Goal: Transaction & Acquisition: Purchase product/service

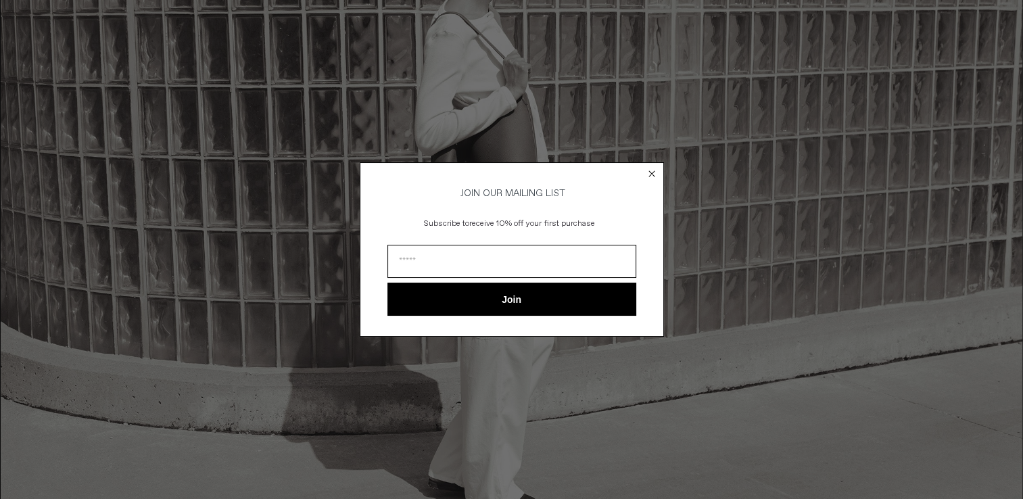
scroll to position [947, 0]
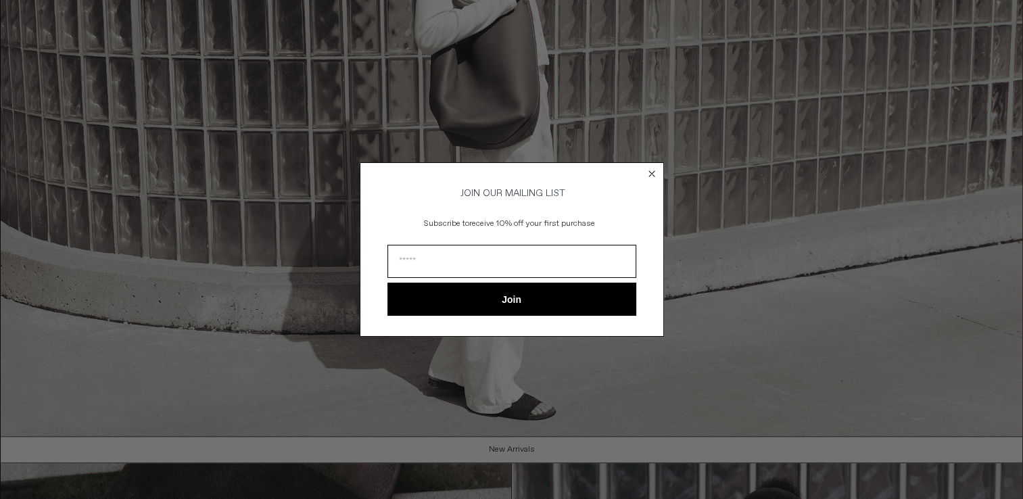
click at [653, 167] on circle "Close dialog" at bounding box center [651, 173] width 13 height 13
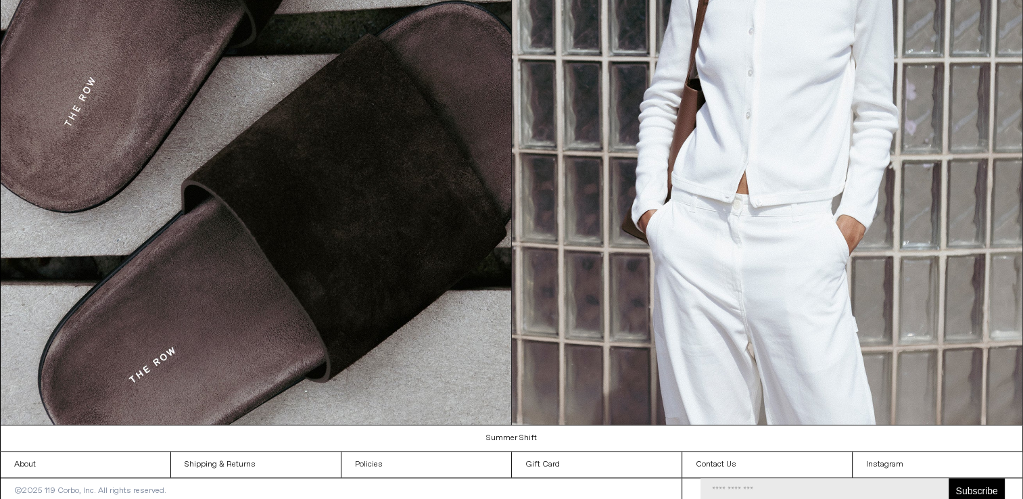
scroll to position [1631, 0]
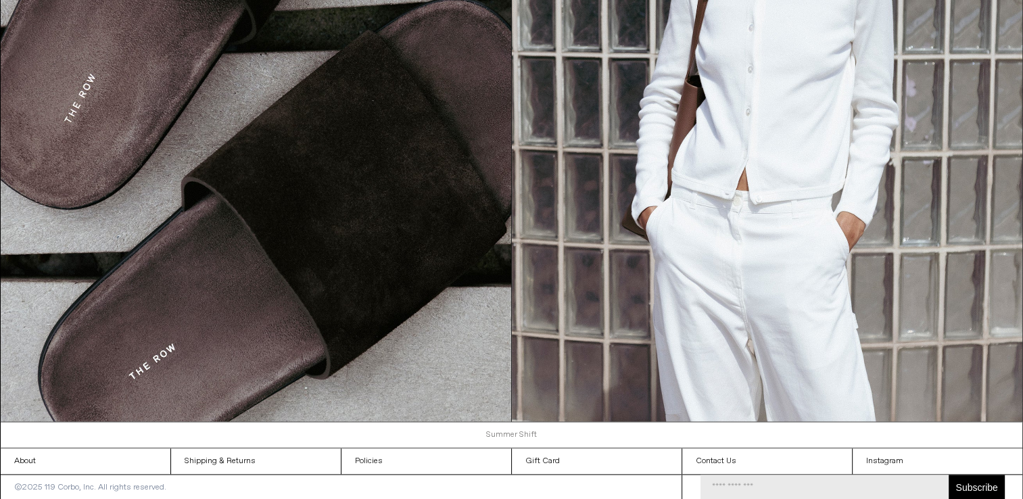
click at [515, 431] on link "Summer Shift" at bounding box center [512, 435] width 1023 height 26
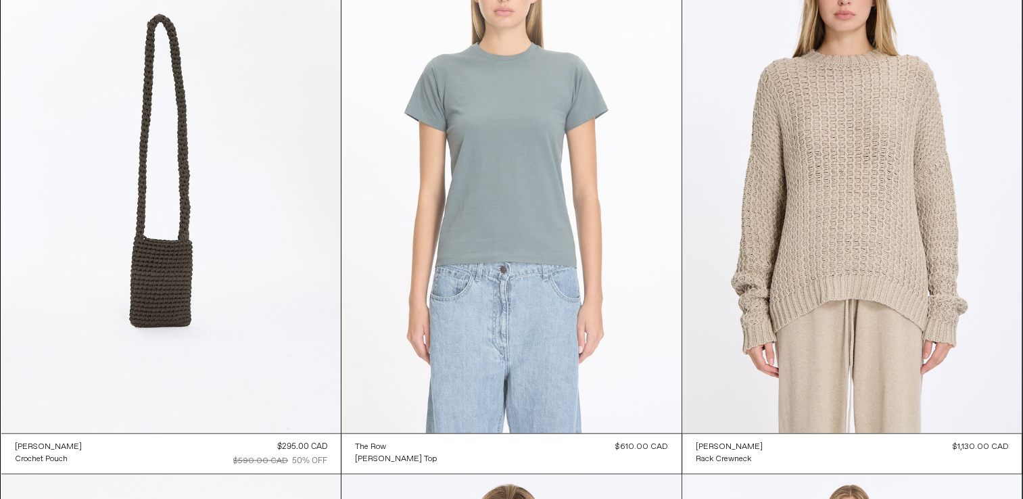
scroll to position [2435, 0]
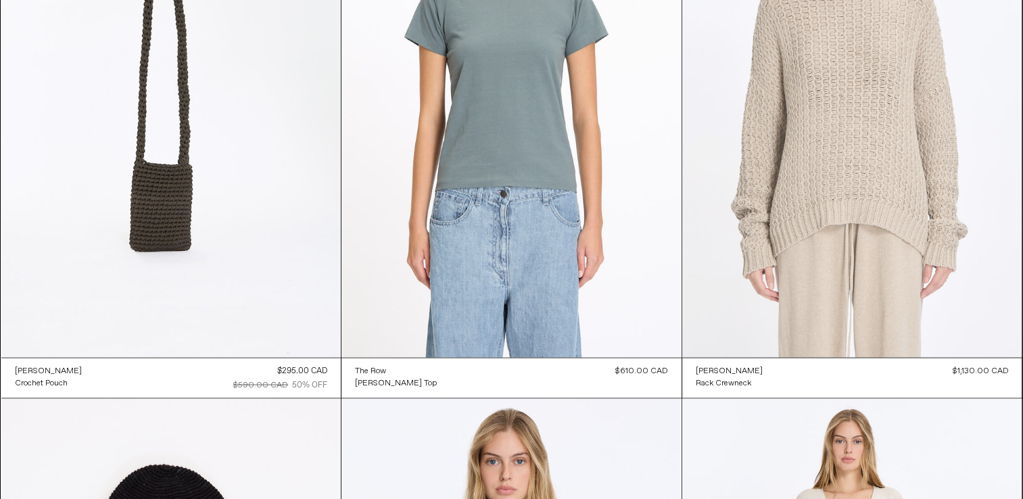
click at [782, 206] on at bounding box center [852, 102] width 340 height 510
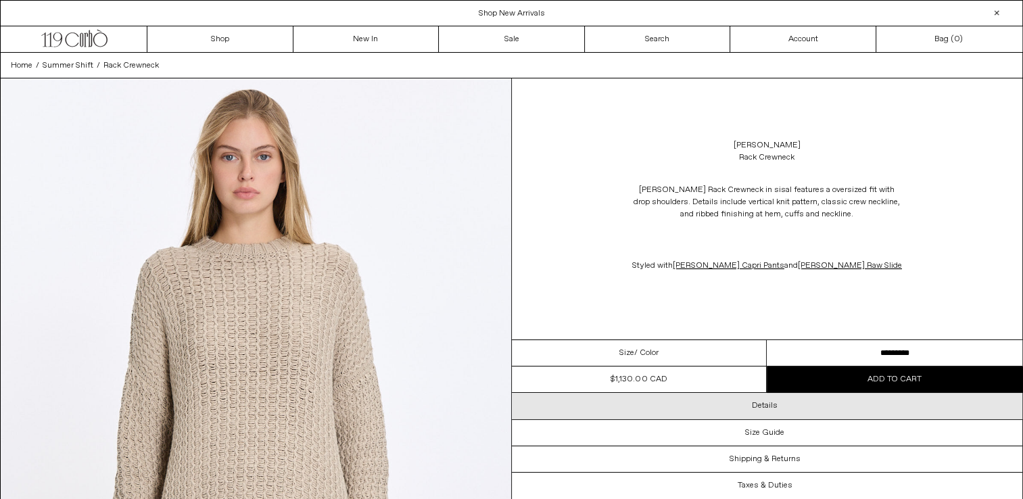
click at [759, 411] on h3 "Details" at bounding box center [765, 405] width 26 height 9
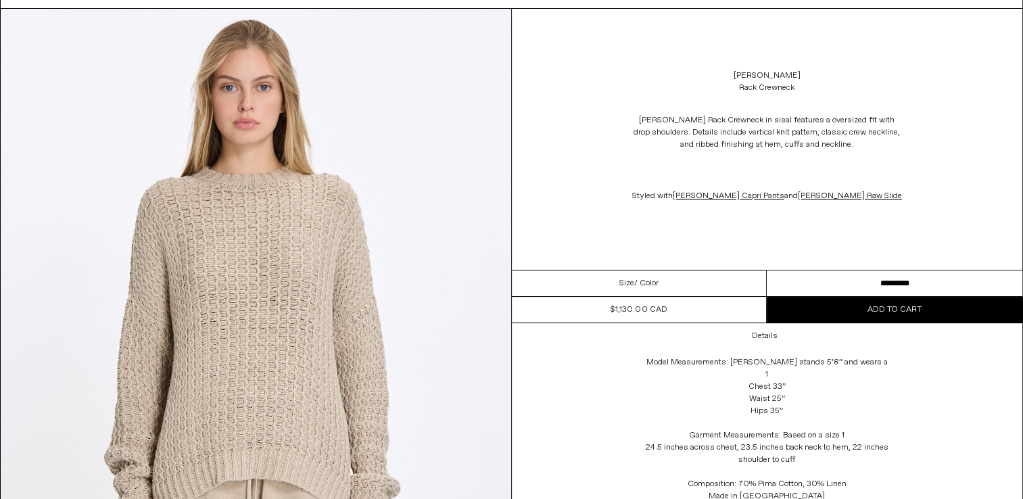
scroll to position [68, 0]
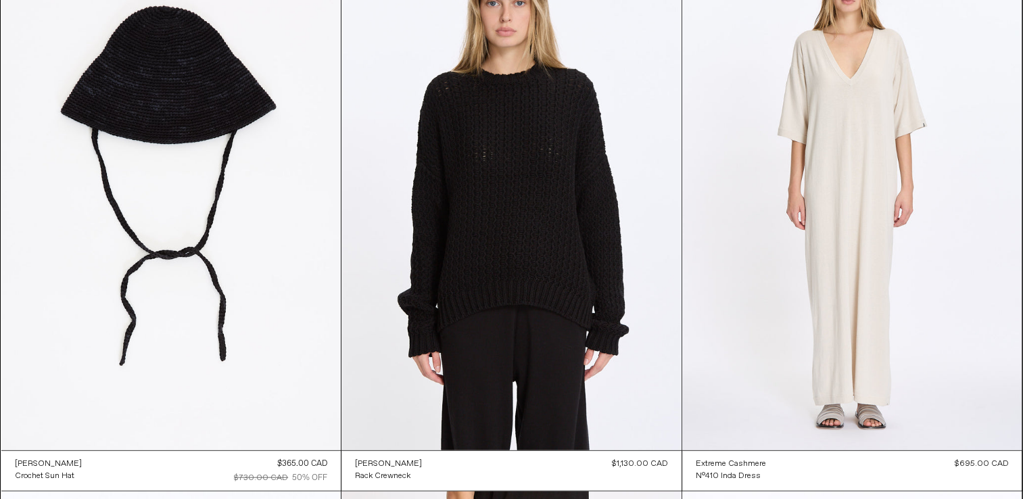
scroll to position [2976, 0]
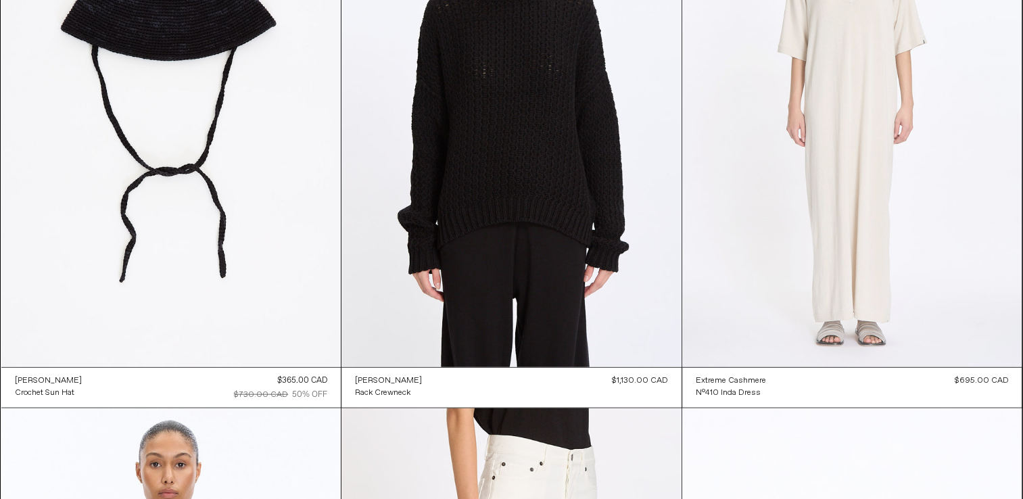
click at [830, 243] on at bounding box center [852, 112] width 340 height 510
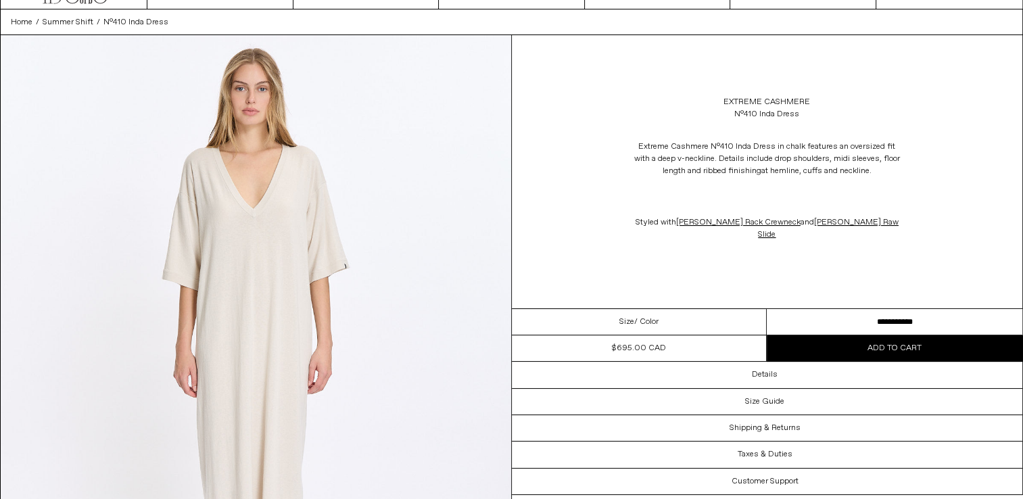
scroll to position [68, 0]
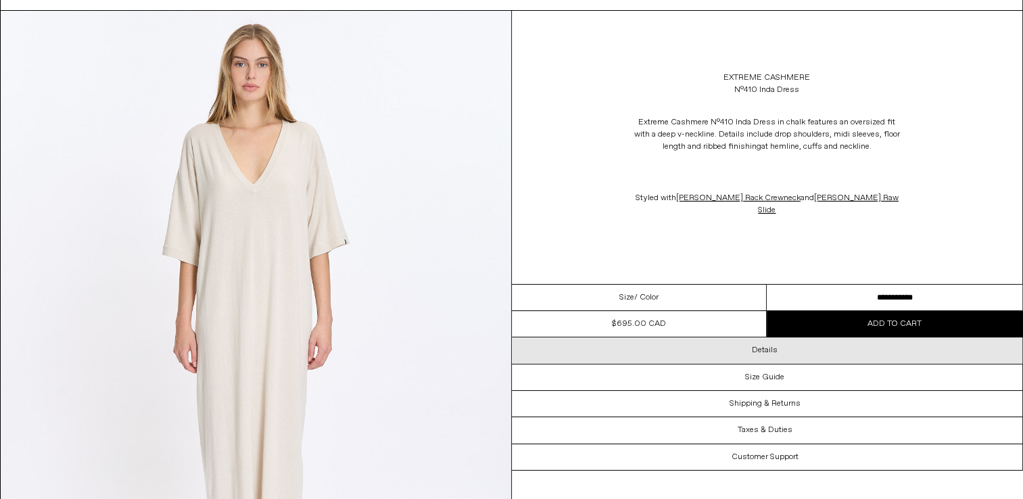
click at [771, 351] on h3 "Details" at bounding box center [765, 350] width 26 height 9
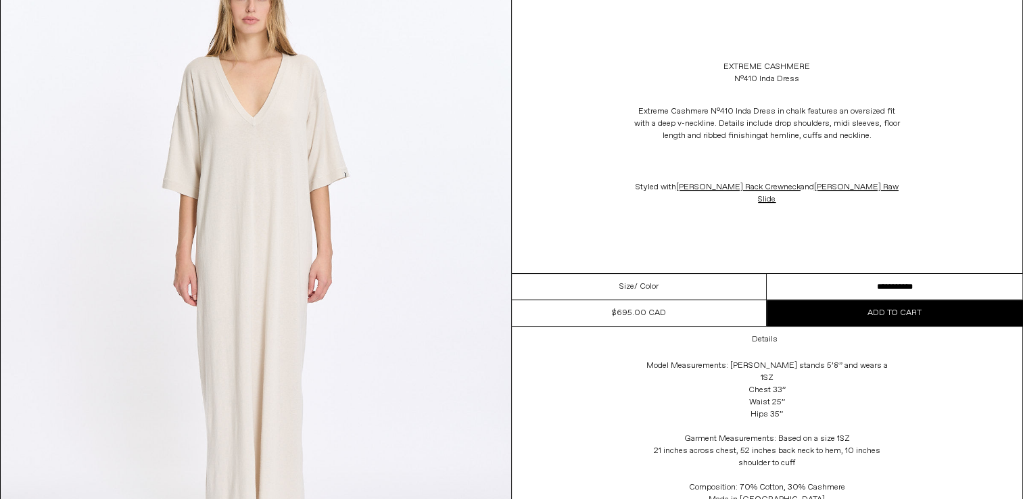
scroll to position [271, 0]
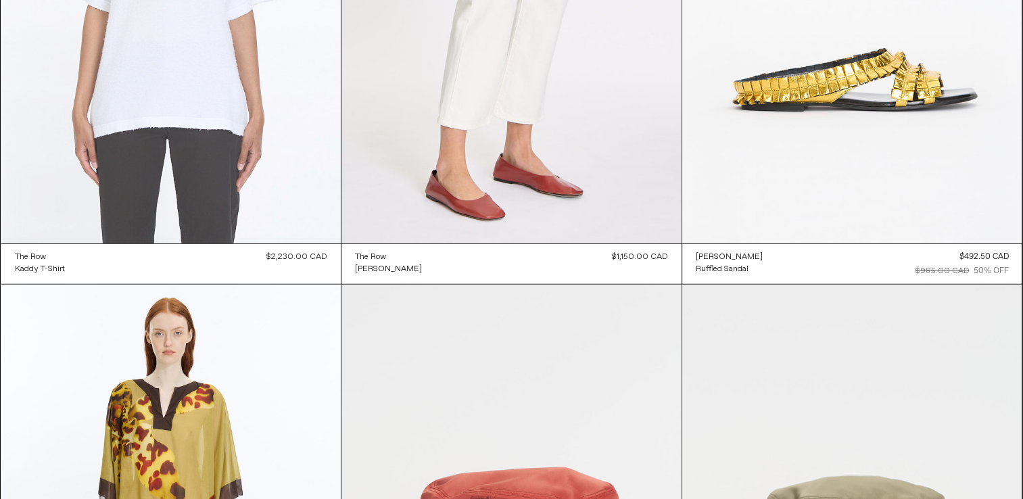
scroll to position [3652, 0]
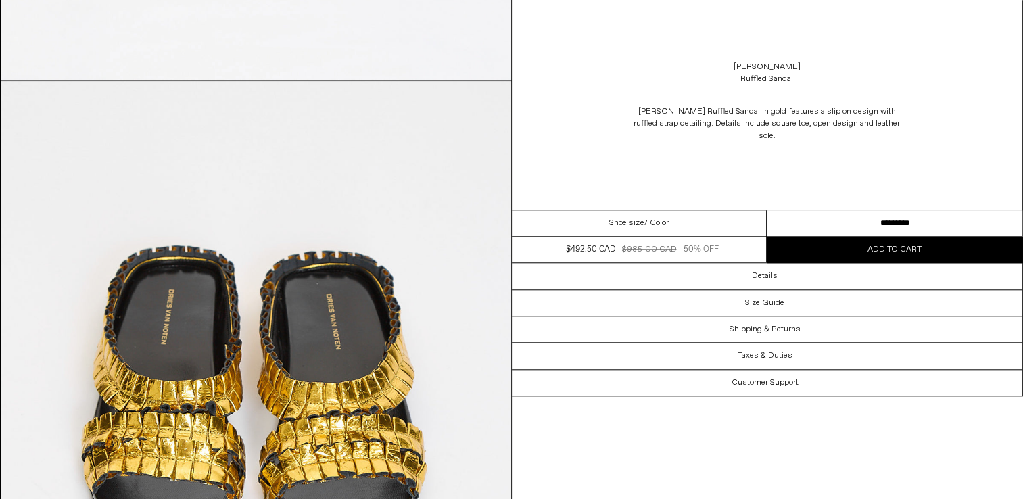
scroll to position [1285, 0]
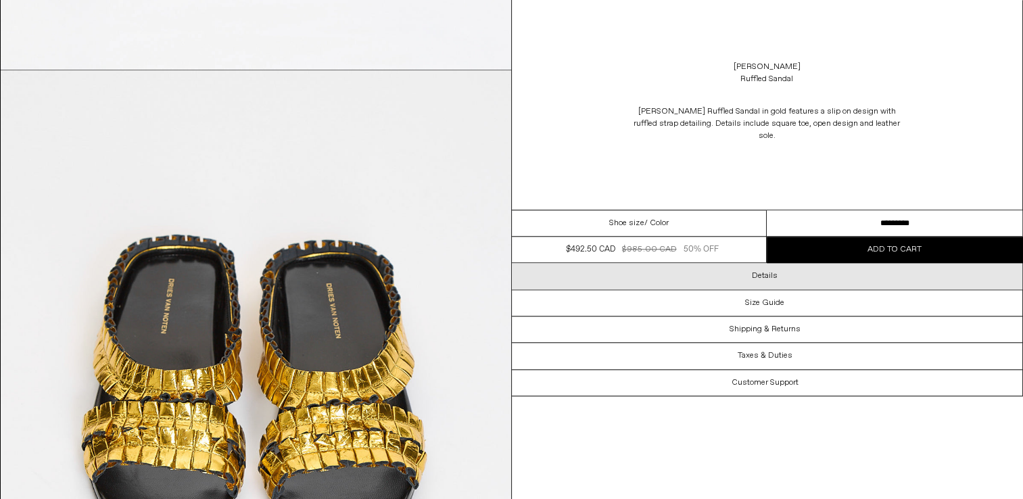
click at [776, 271] on h3 "Details" at bounding box center [765, 275] width 26 height 9
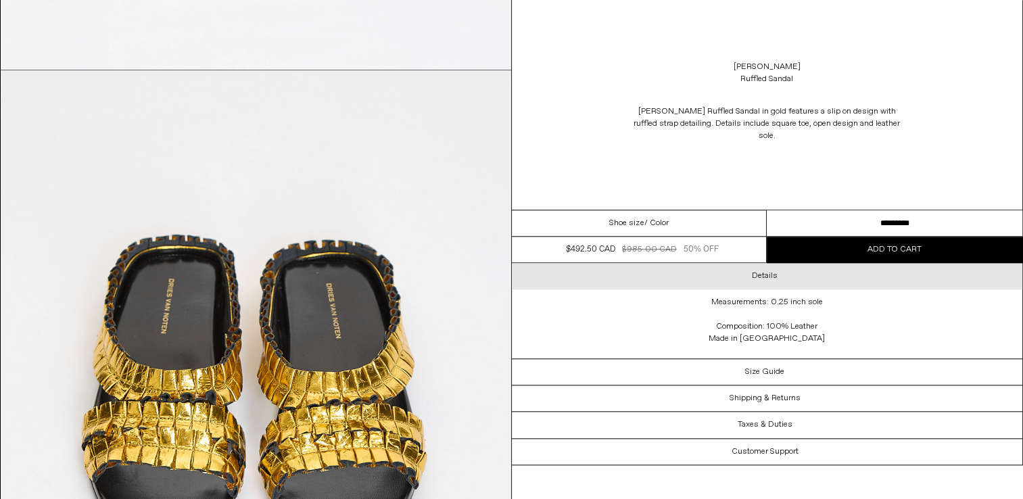
click at [765, 277] on h3 "Details" at bounding box center [765, 275] width 26 height 9
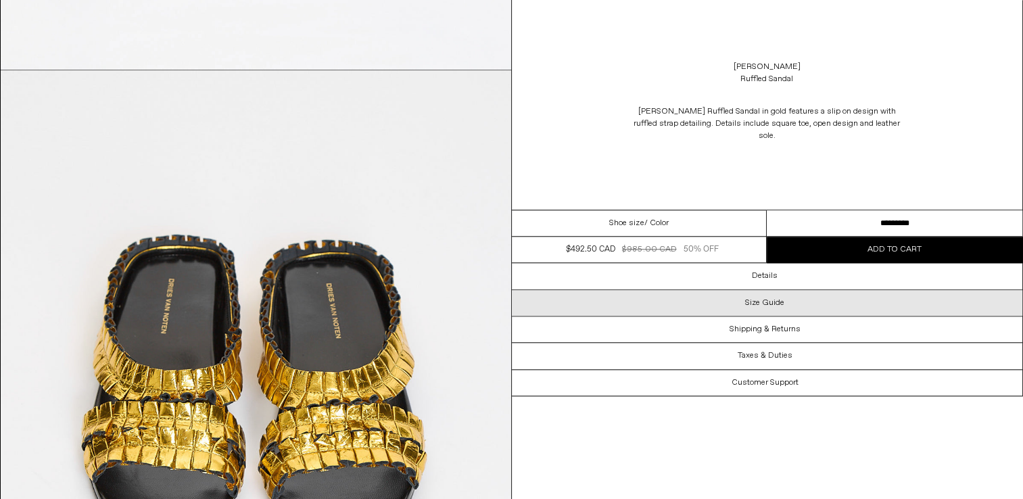
click at [770, 299] on h3 "Size Guide" at bounding box center [764, 302] width 39 height 9
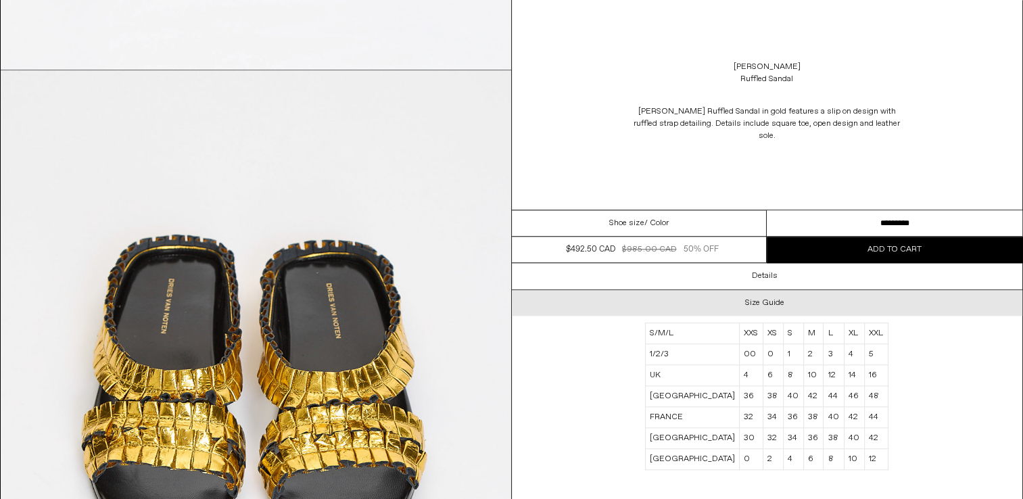
click at [759, 300] on h3 "Size Guide" at bounding box center [764, 302] width 39 height 9
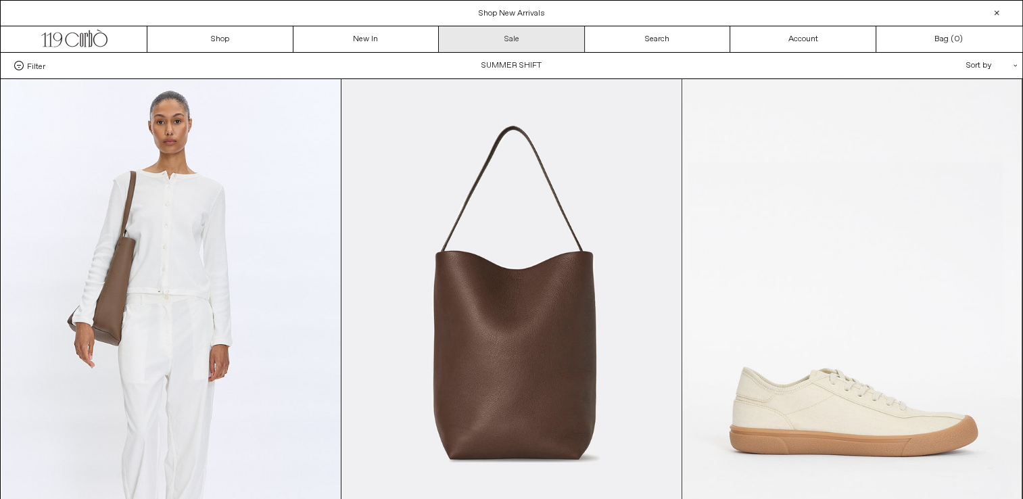
click at [511, 37] on link "Sale" at bounding box center [512, 39] width 146 height 26
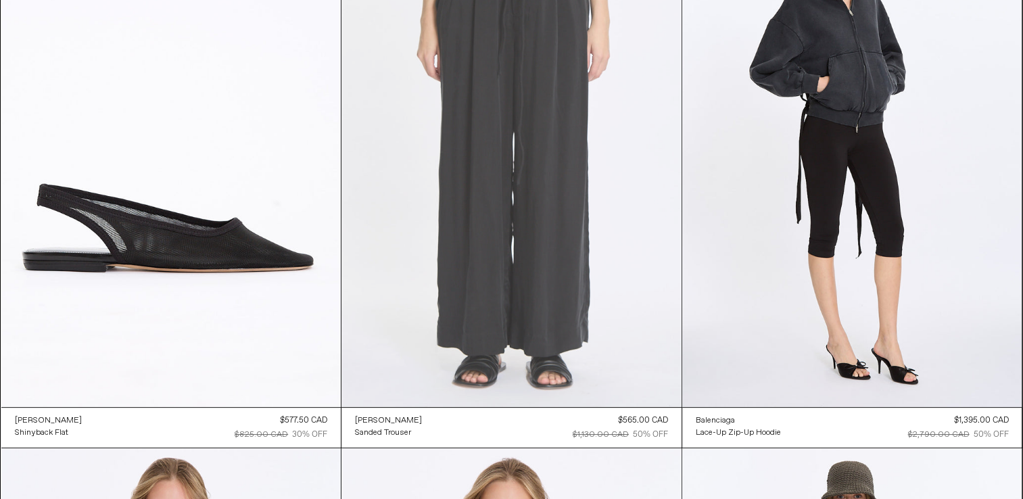
scroll to position [203, 0]
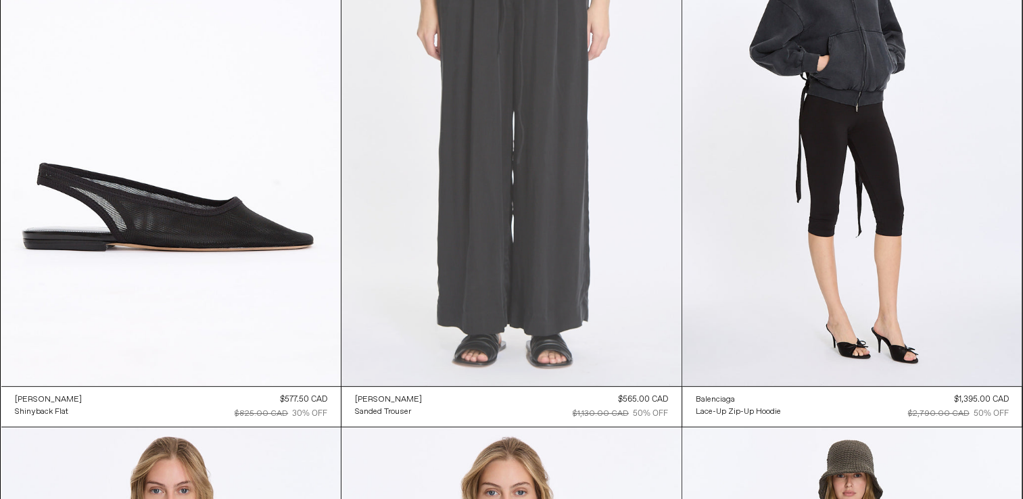
click at [548, 125] on at bounding box center [512, 131] width 340 height 510
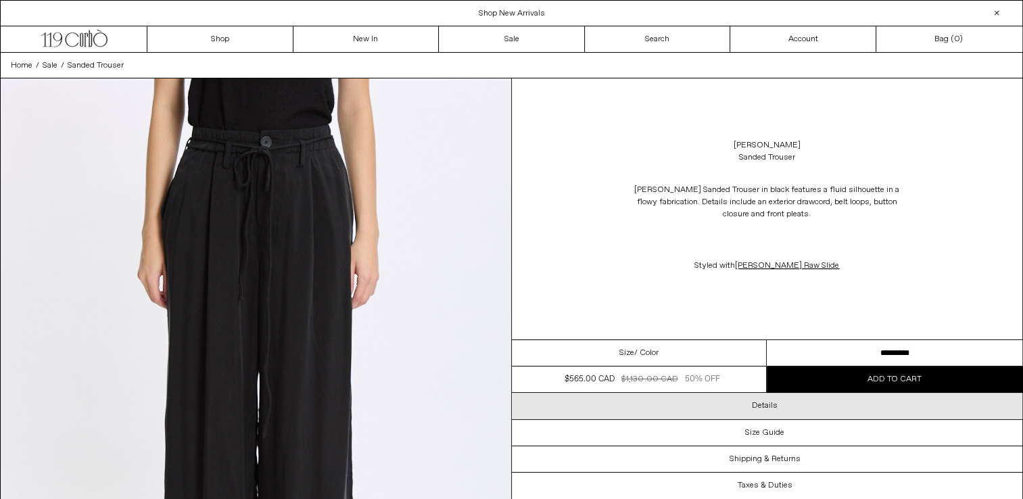
click at [764, 402] on h3 "Details" at bounding box center [765, 405] width 26 height 9
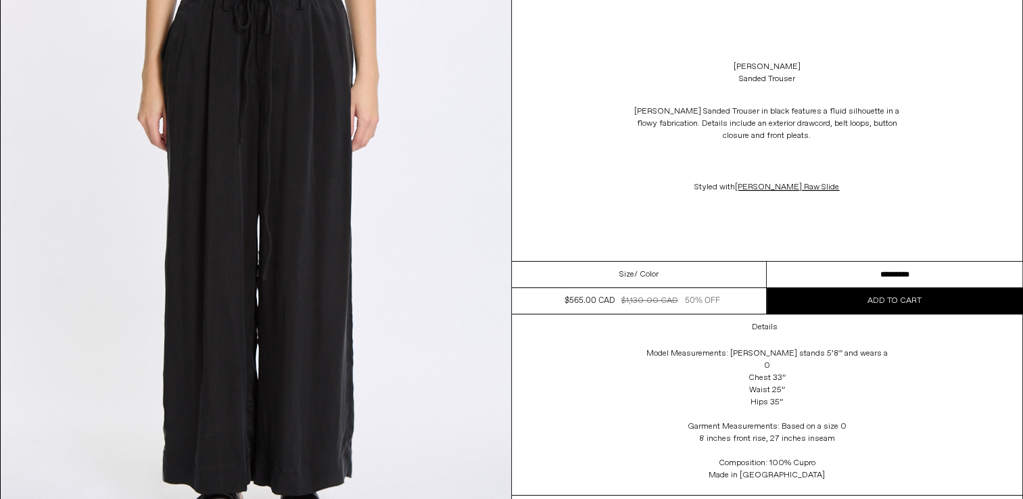
scroll to position [203, 0]
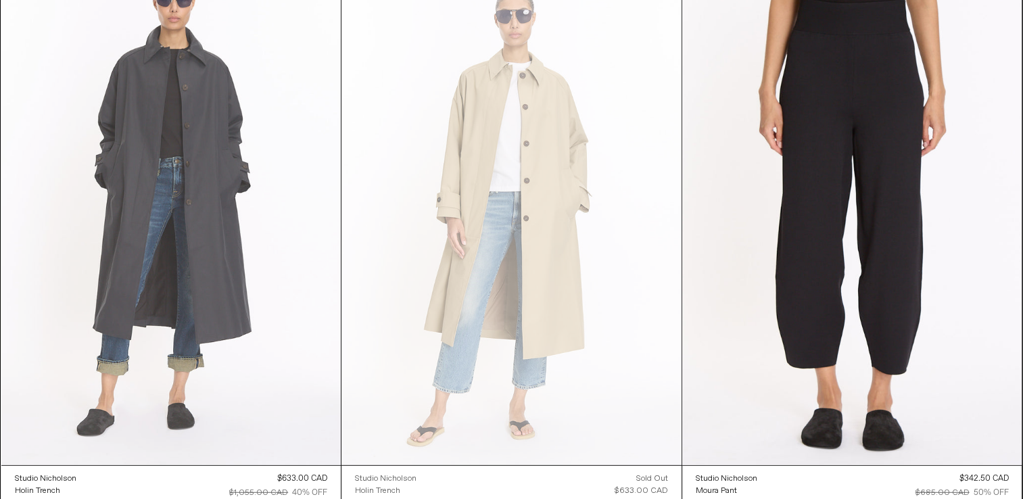
scroll to position [3509, 0]
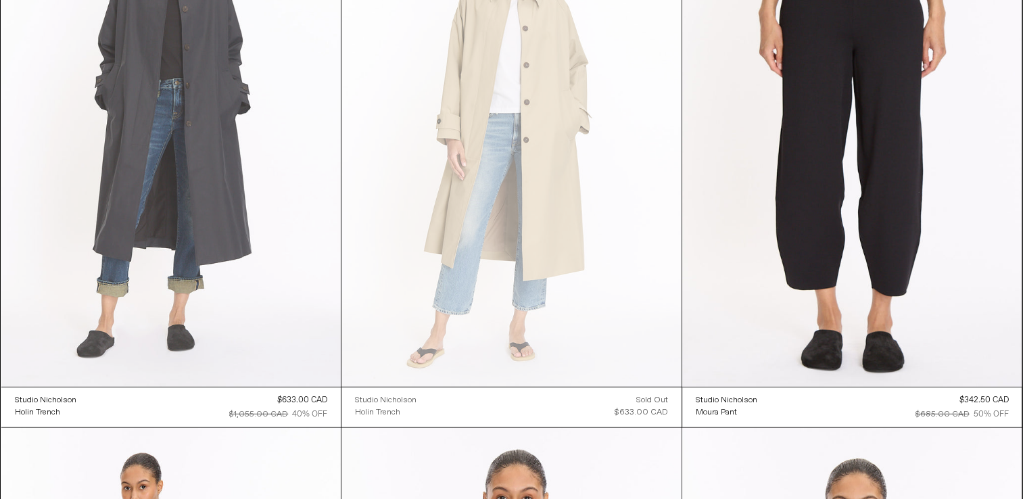
click at [204, 228] on at bounding box center [171, 132] width 340 height 510
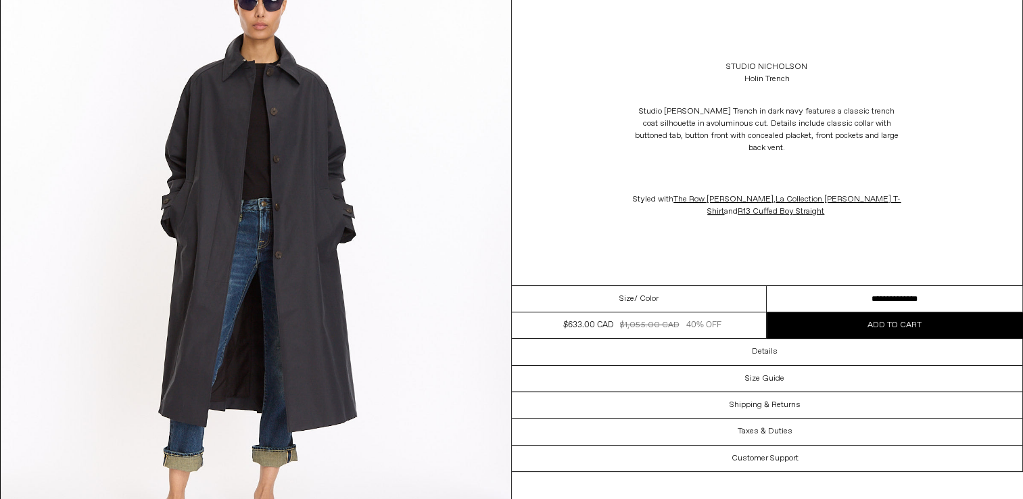
scroll to position [135, 0]
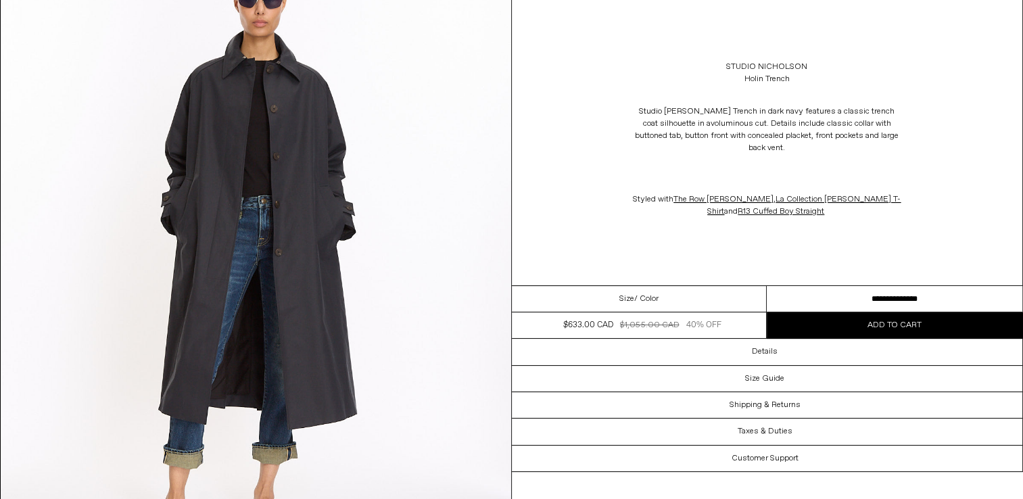
click at [947, 302] on select "**********" at bounding box center [895, 299] width 256 height 26
click at [937, 298] on select "**********" at bounding box center [895, 299] width 256 height 26
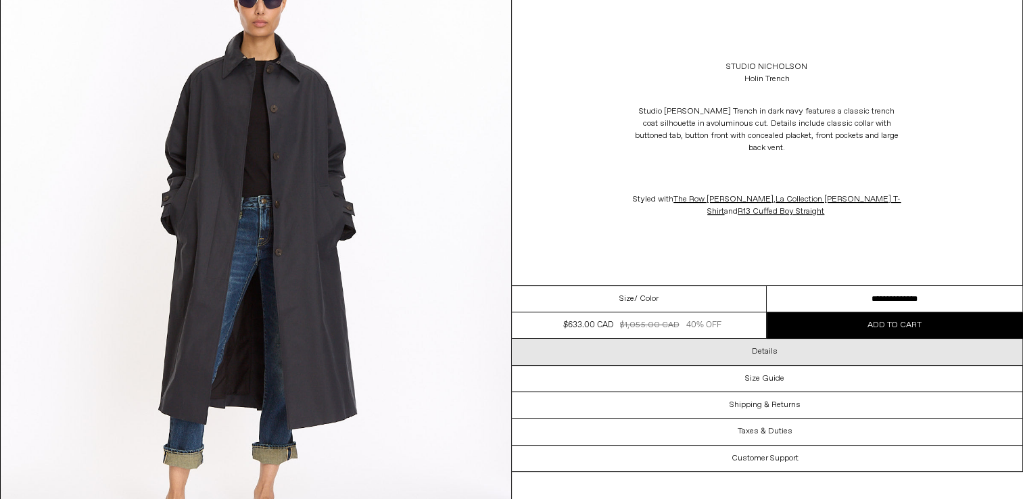
click at [766, 351] on h3 "Details" at bounding box center [765, 351] width 26 height 9
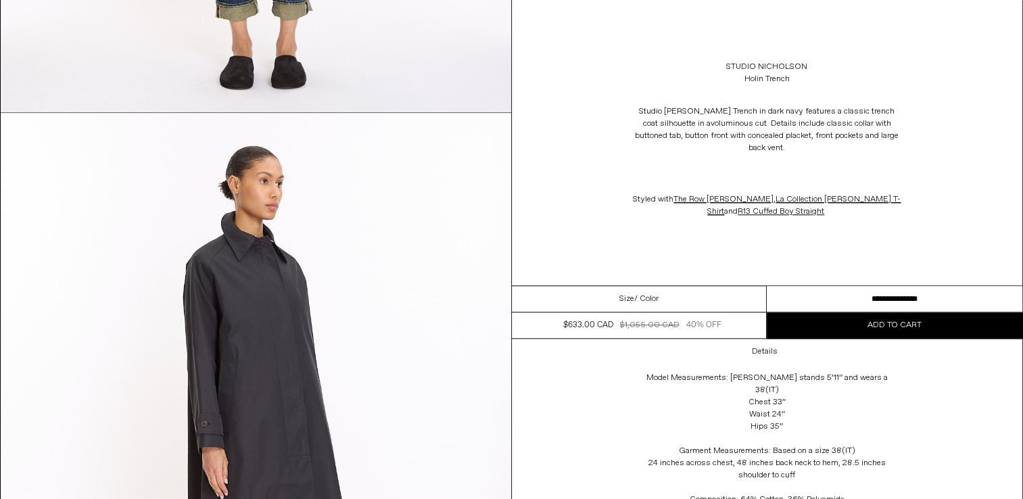
scroll to position [1193, 0]
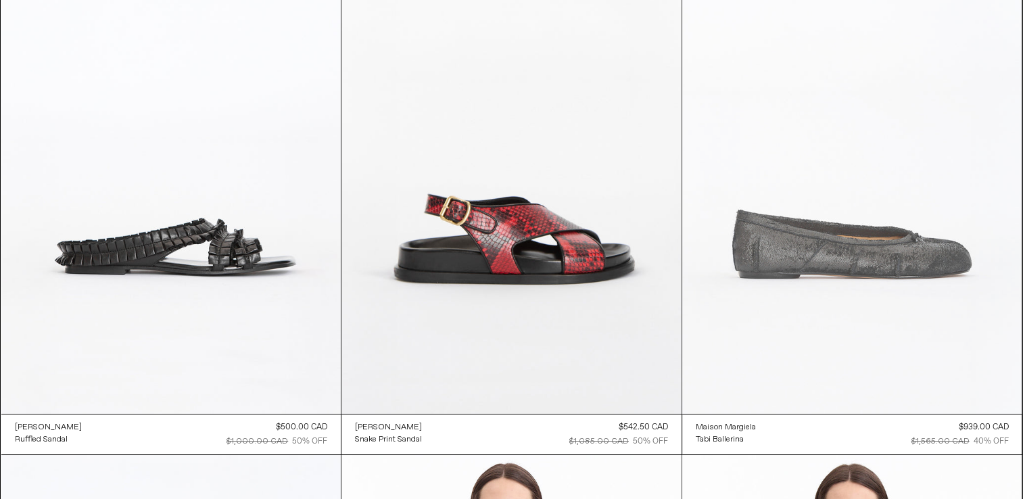
scroll to position [5132, 0]
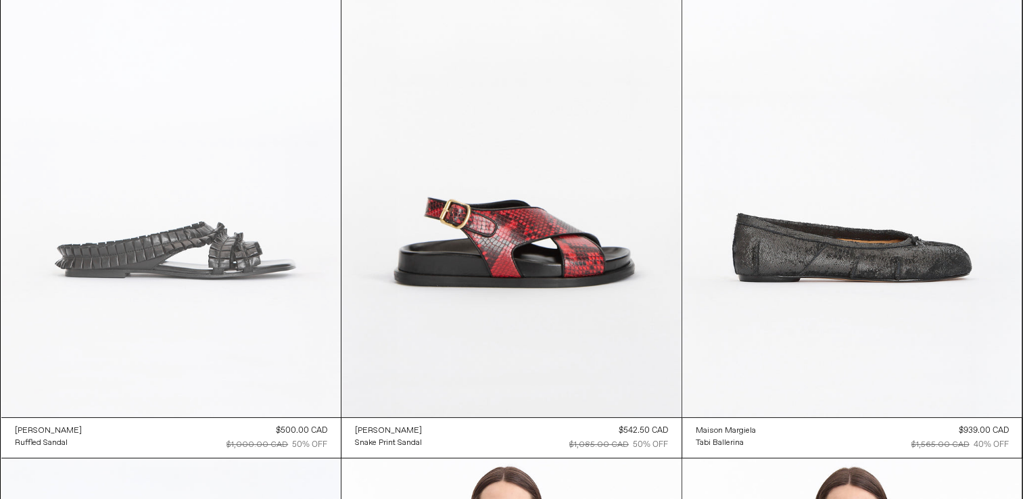
click at [184, 262] on at bounding box center [171, 162] width 340 height 510
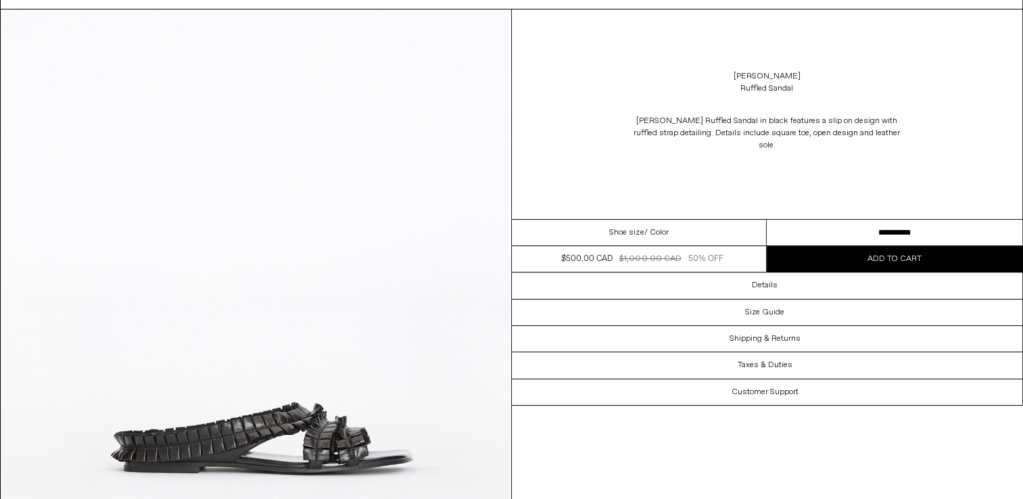
scroll to position [68, 0]
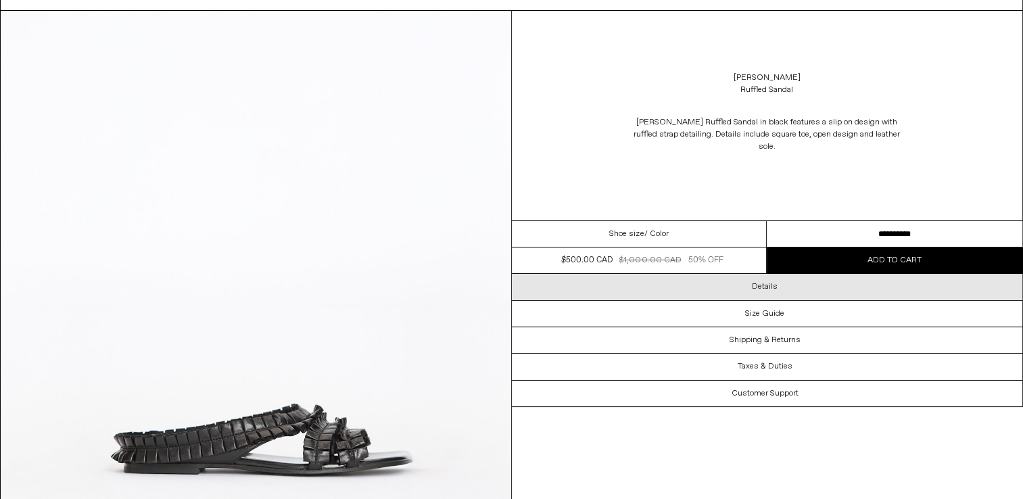
click at [763, 287] on h3 "Details" at bounding box center [765, 286] width 26 height 9
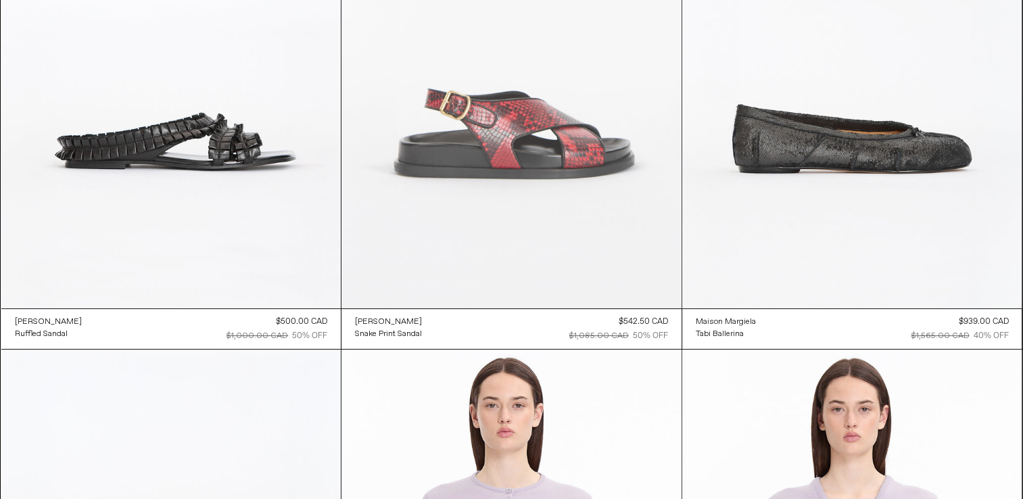
scroll to position [5285, 0]
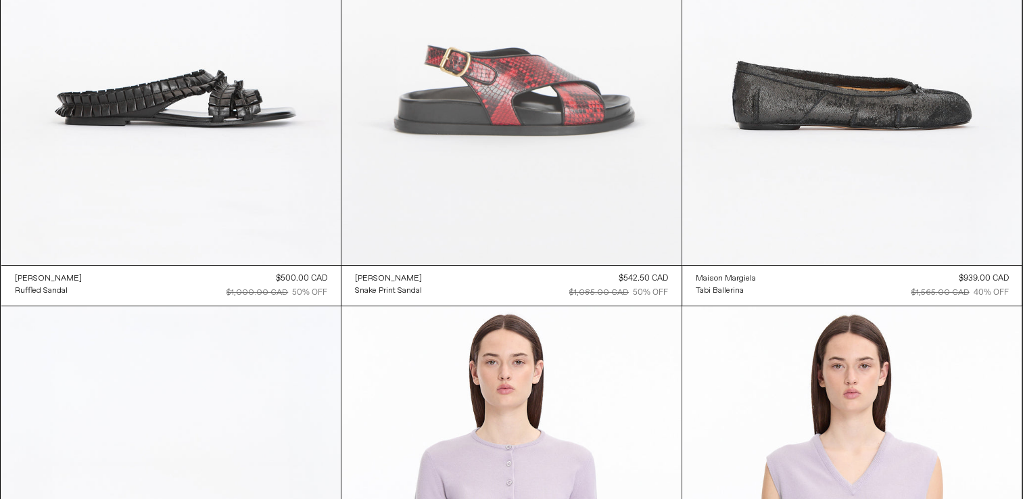
click at [499, 97] on at bounding box center [512, 10] width 340 height 510
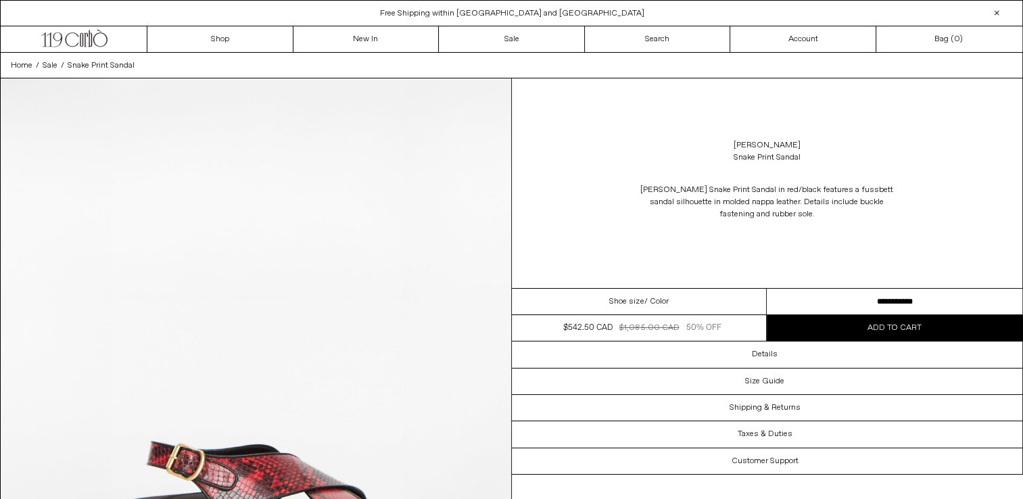
click at [932, 302] on select "**********" at bounding box center [895, 302] width 256 height 26
click at [994, 118] on div "Dries Van Noten Snake Print Sandal Dries Van Noten Snake Print Sandal in red/bl…" at bounding box center [767, 183] width 511 height 210
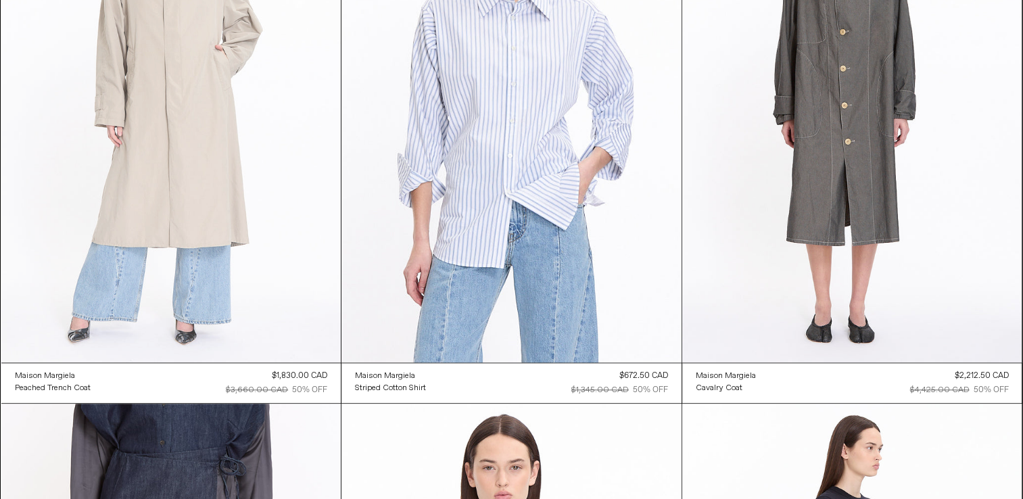
scroll to position [6299, 0]
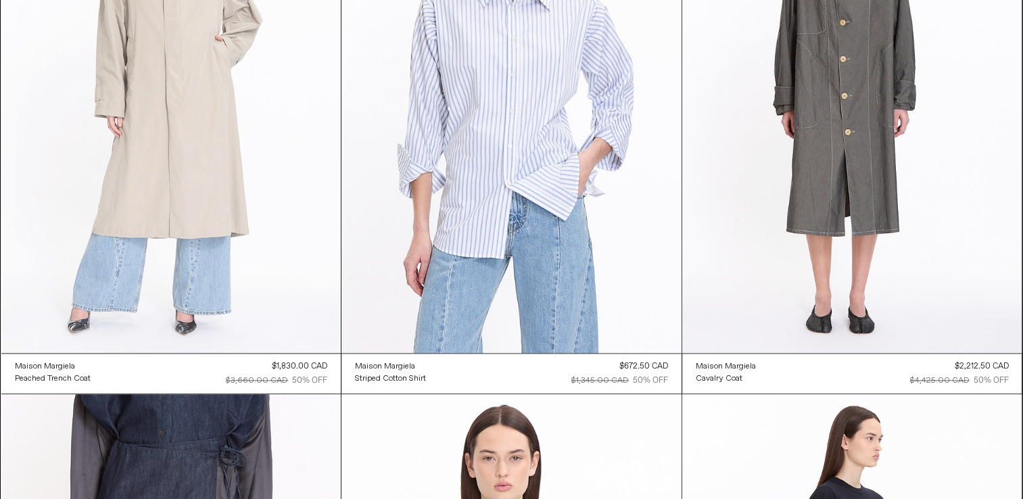
click at [214, 185] on at bounding box center [171, 98] width 340 height 510
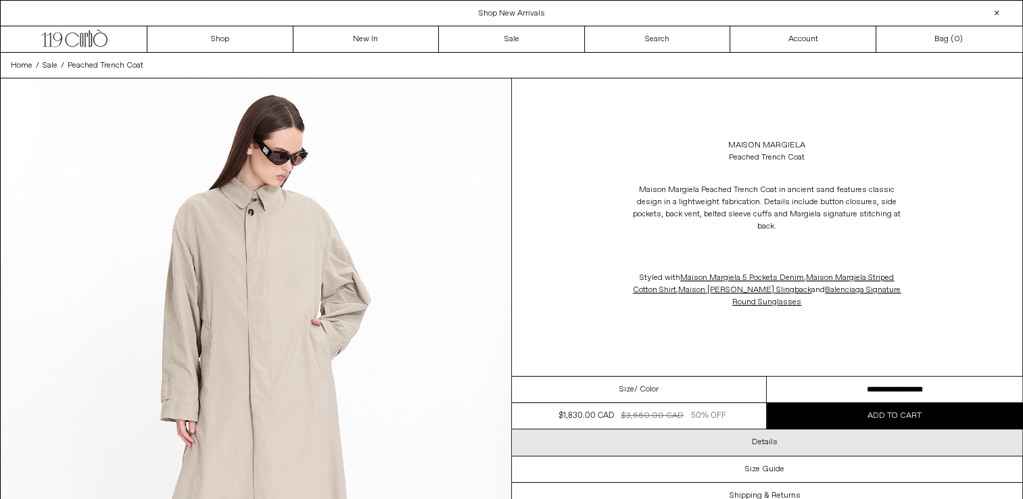
click at [776, 440] on h3 "Details" at bounding box center [765, 442] width 26 height 9
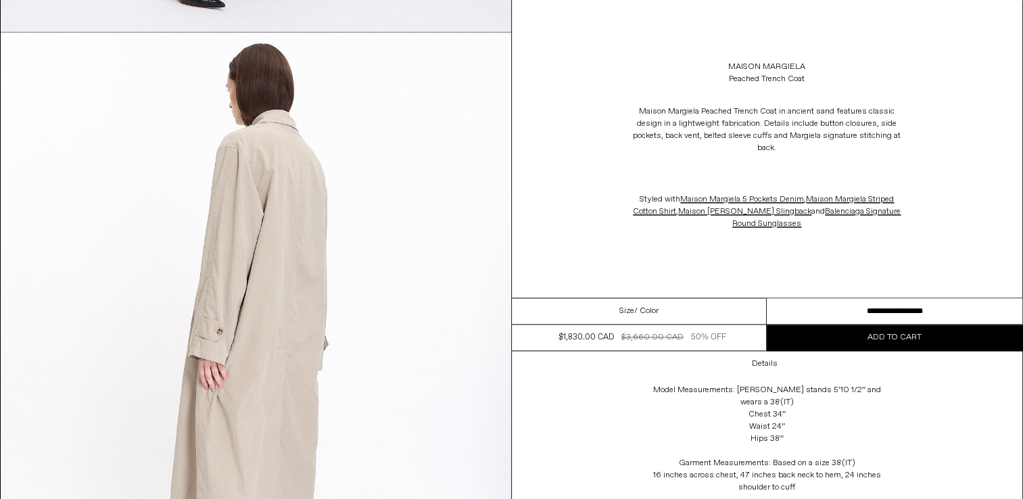
scroll to position [2097, 0]
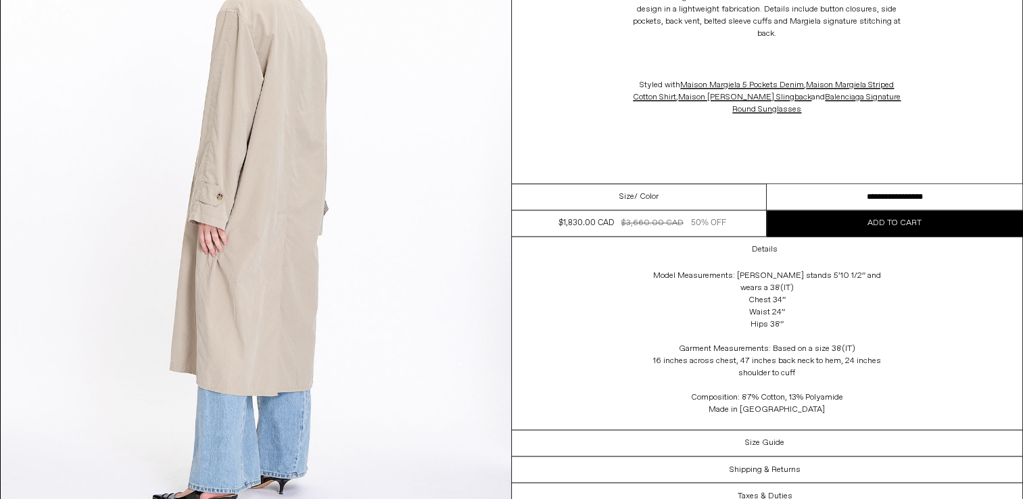
click at [947, 208] on select "**********" at bounding box center [895, 197] width 256 height 26
click at [943, 207] on select "**********" at bounding box center [895, 197] width 256 height 26
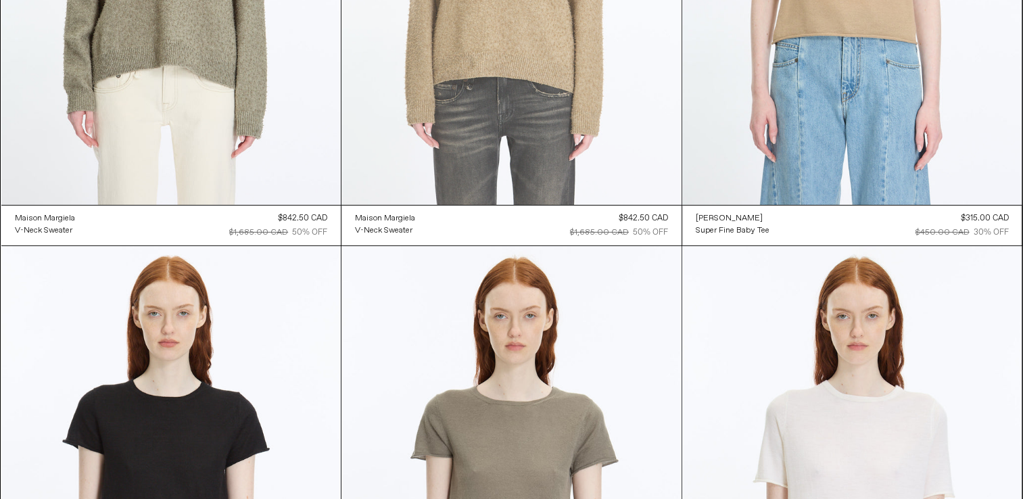
scroll to position [14685, 0]
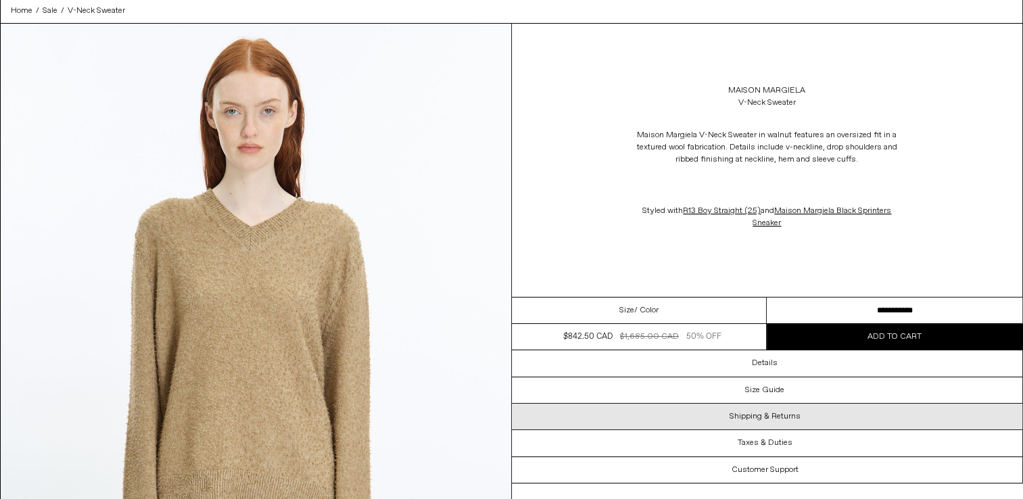
scroll to position [135, 0]
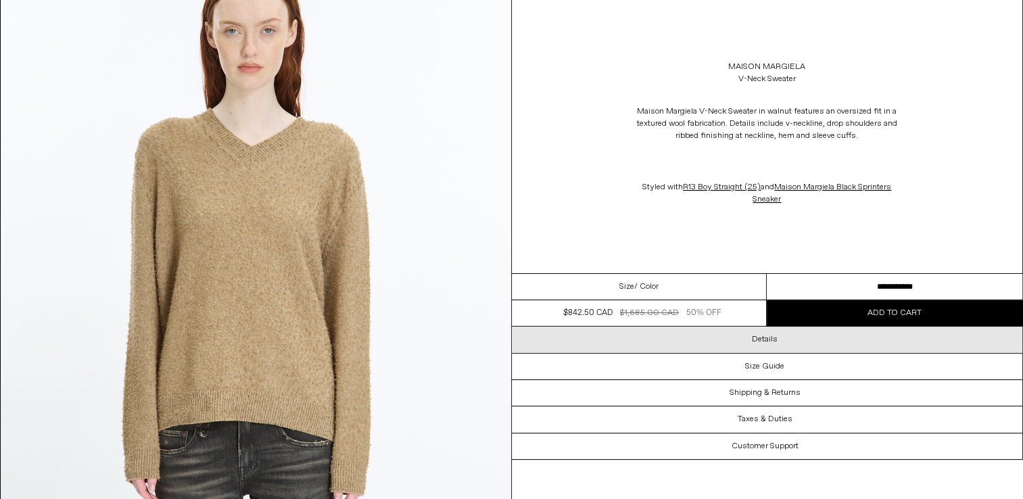
click at [774, 342] on h3 "Details" at bounding box center [765, 339] width 26 height 9
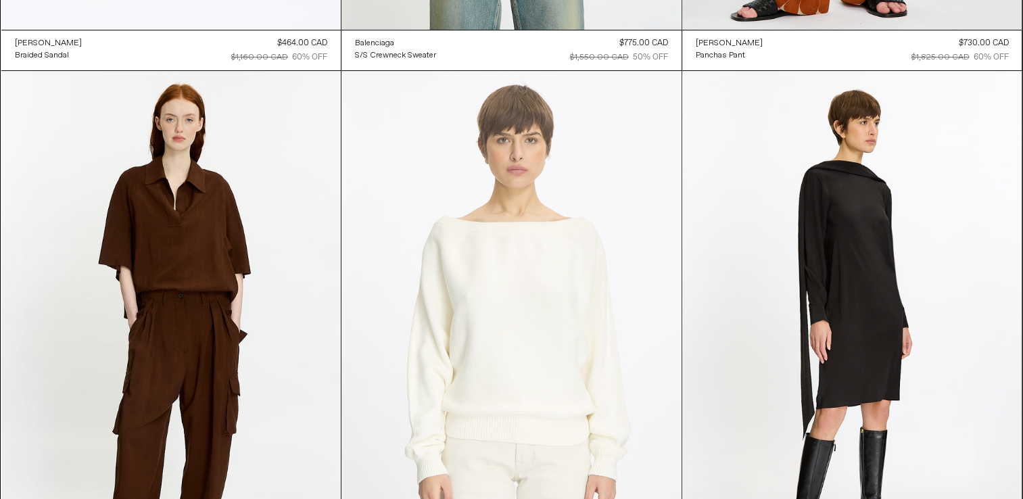
scroll to position [30997, 0]
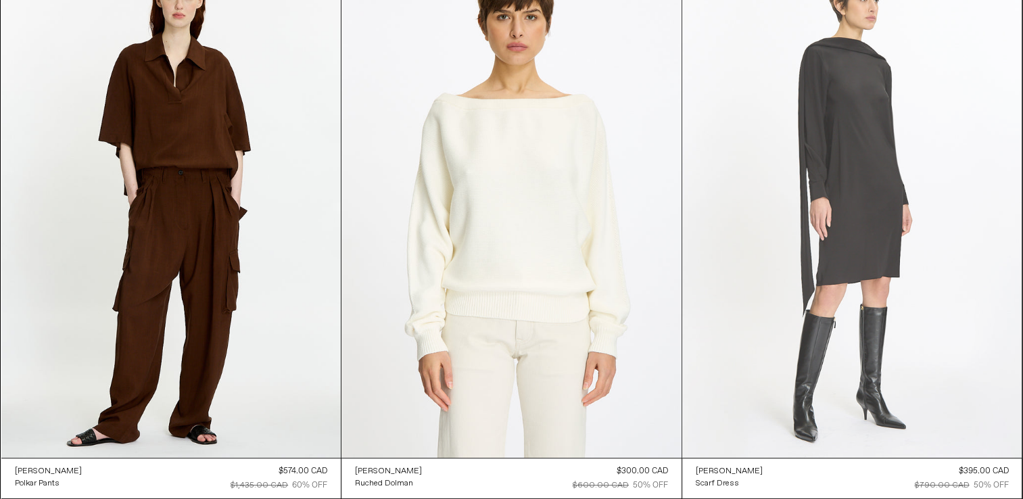
click at [842, 243] on at bounding box center [852, 203] width 340 height 510
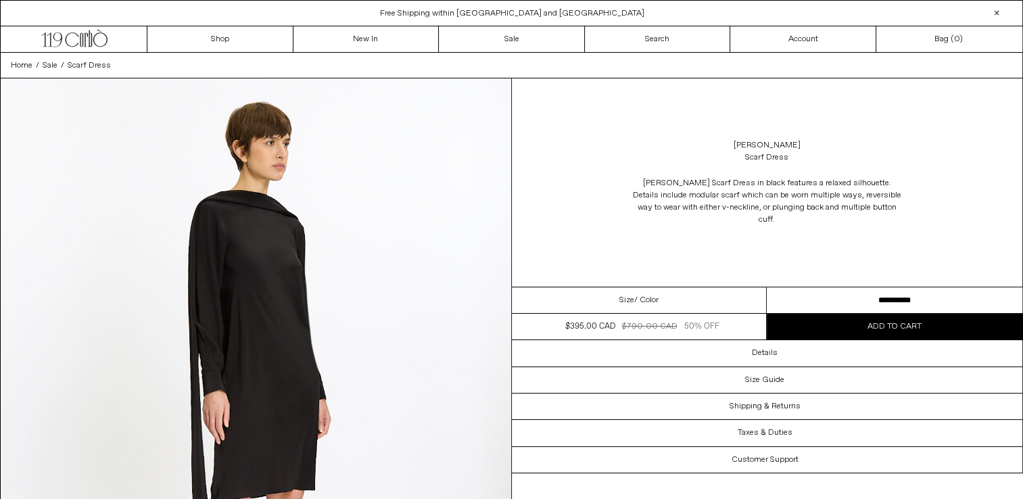
click at [911, 289] on select "**********" at bounding box center [895, 300] width 256 height 26
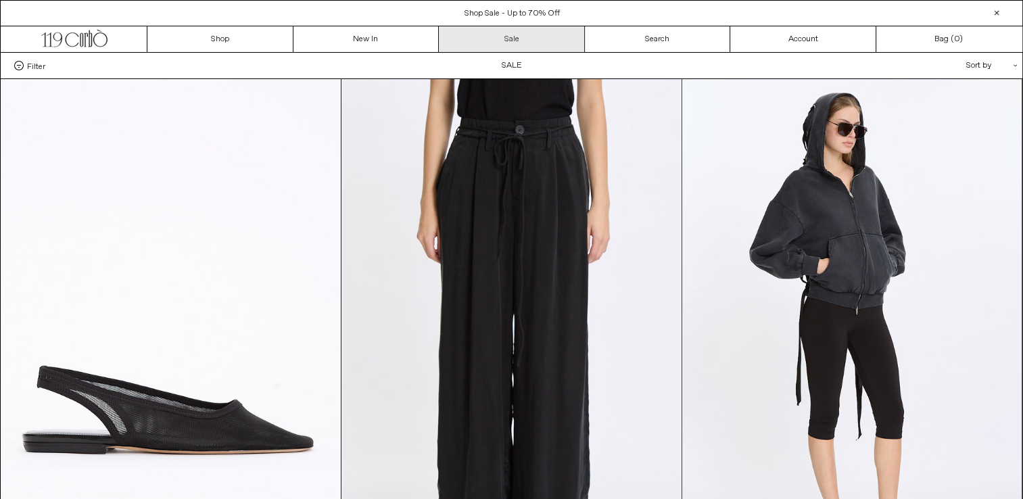
click at [514, 37] on link "Sale" at bounding box center [512, 39] width 146 height 26
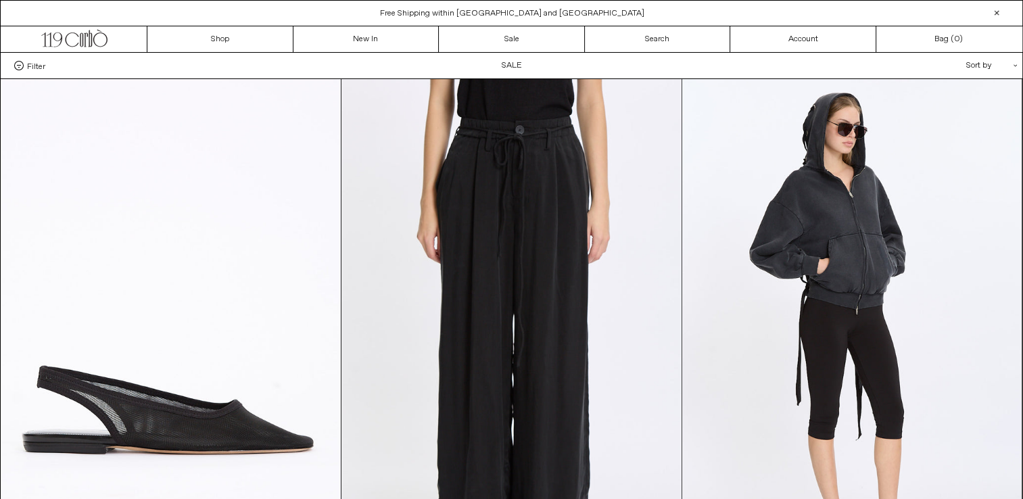
click at [36, 64] on span "Filter" at bounding box center [36, 65] width 18 height 9
click at [0, 0] on select "**********" at bounding box center [0, 0] width 0 height 0
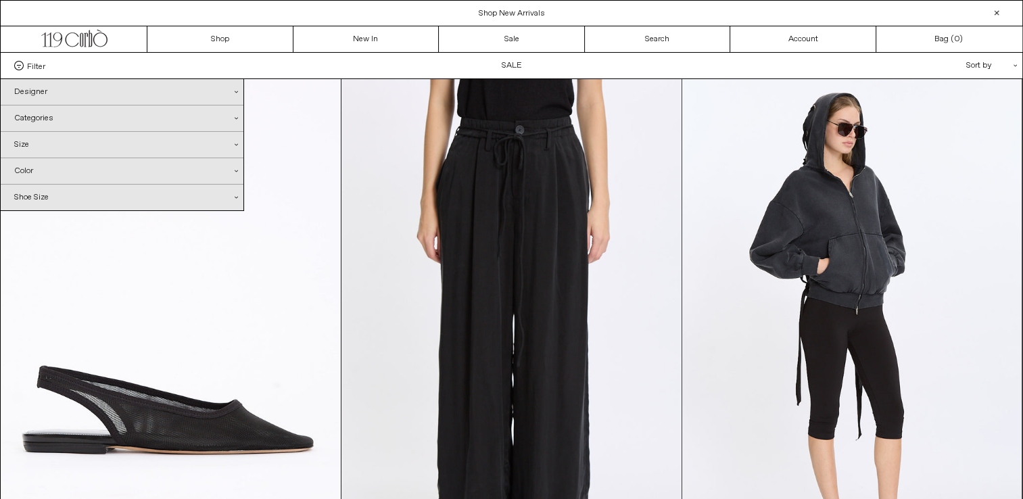
click at [27, 196] on div "Shoe Size .cls-1{fill:#231f20}" at bounding box center [122, 198] width 243 height 26
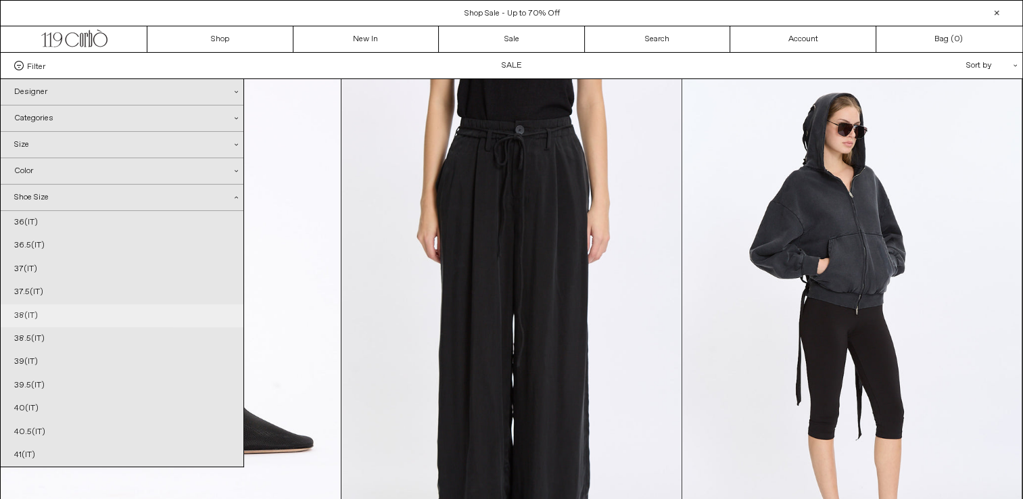
click at [20, 312] on link "38(IT)" at bounding box center [122, 315] width 243 height 23
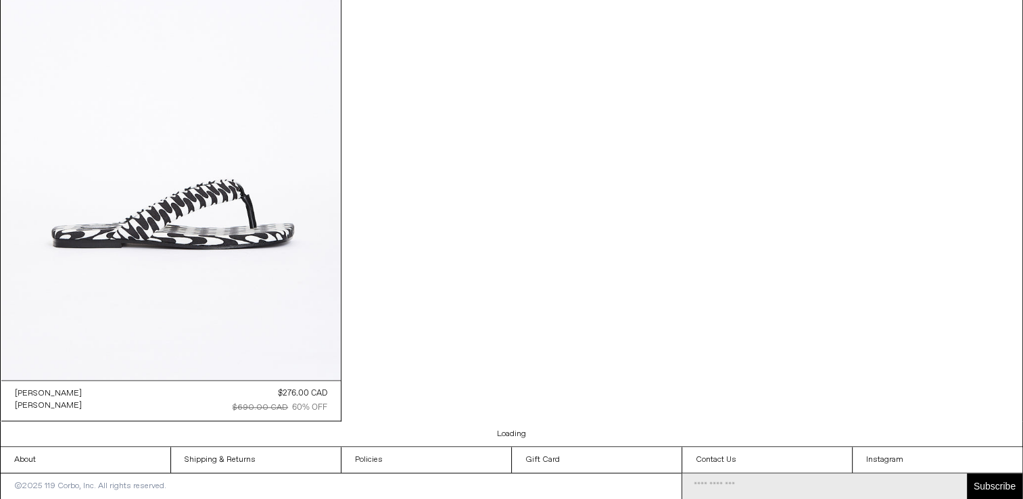
scroll to position [1286, 0]
